Goal: Check status: Check status

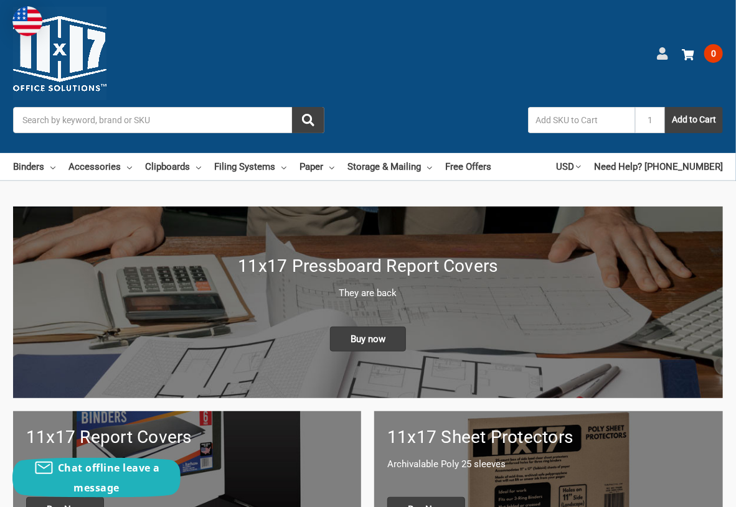
click at [659, 54] on icon at bounding box center [662, 53] width 12 height 12
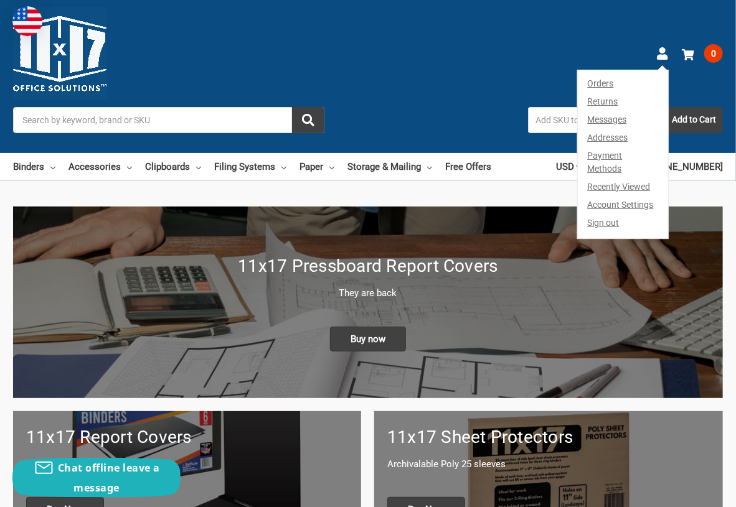
click at [604, 85] on link "Orders" at bounding box center [623, 81] width 90 height 22
